Goal: Navigation & Orientation: Find specific page/section

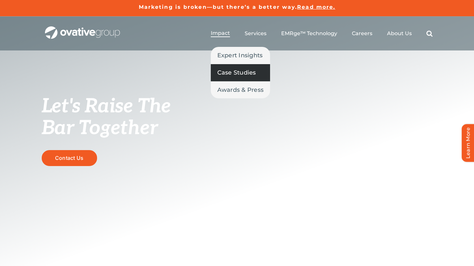
click at [234, 74] on span "Case Studies" at bounding box center [236, 72] width 39 height 9
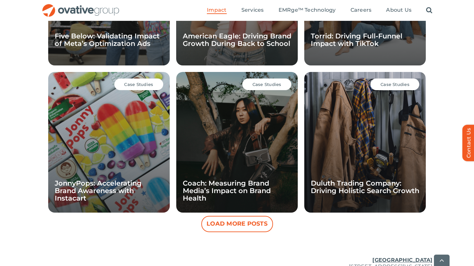
scroll to position [572, 0]
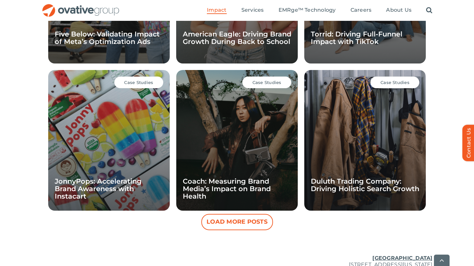
click at [242, 226] on button "Load More Posts" at bounding box center [237, 222] width 72 height 16
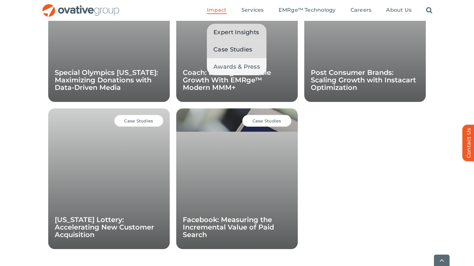
scroll to position [829, 0]
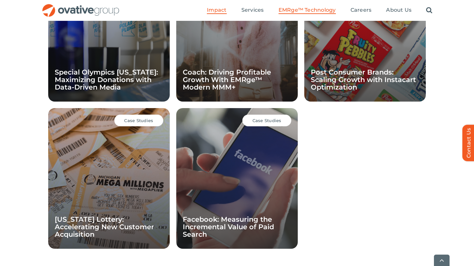
click at [316, 11] on span "EMRge™ Technology" at bounding box center [306, 10] width 57 height 7
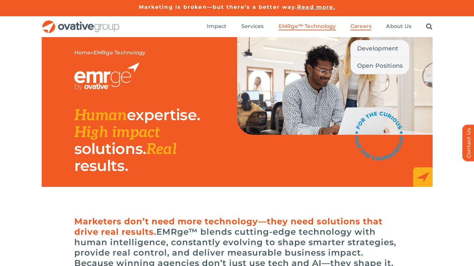
click at [355, 28] on span "Careers" at bounding box center [360, 26] width 21 height 7
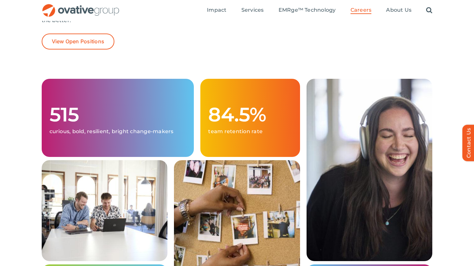
scroll to position [107, 0]
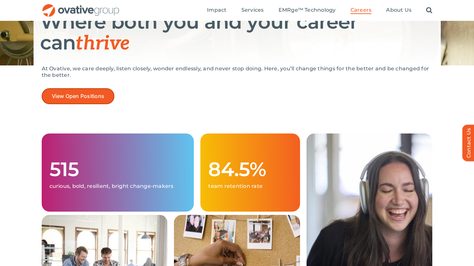
click at [94, 95] on span "View Open Positions" at bounding box center [78, 96] width 53 height 6
